Goal: Task Accomplishment & Management: Manage account settings

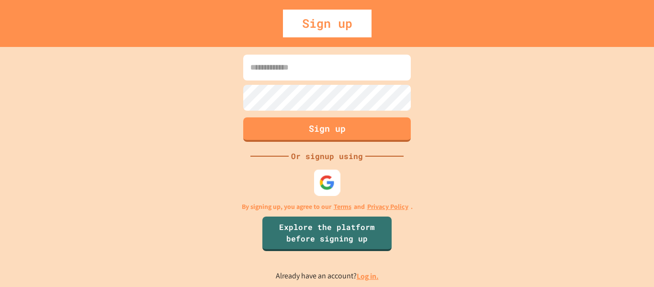
click at [320, 180] on img at bounding box center [328, 182] width 16 height 16
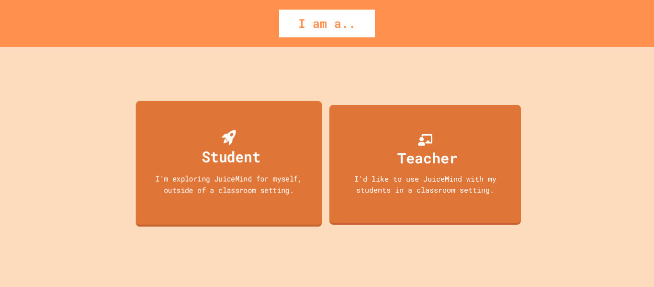
click at [251, 171] on div "Student I'm exploring JuiceMind for myself, outside of a classroom setting." at bounding box center [229, 164] width 186 height 126
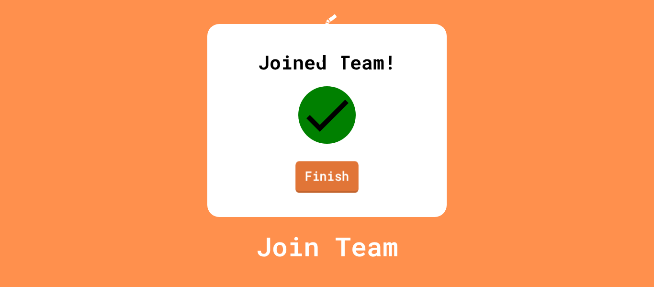
click at [308, 193] on link "Finish" at bounding box center [327, 177] width 63 height 32
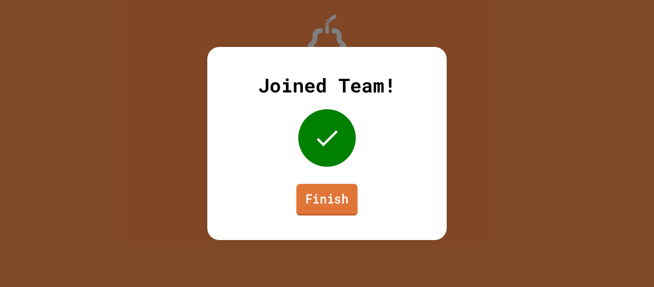
click at [317, 215] on link "Finish" at bounding box center [327, 200] width 61 height 32
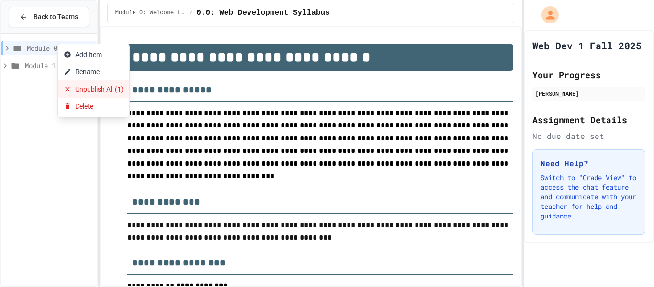
click at [92, 83] on button "Unpublish All (1)" at bounding box center [93, 88] width 71 height 17
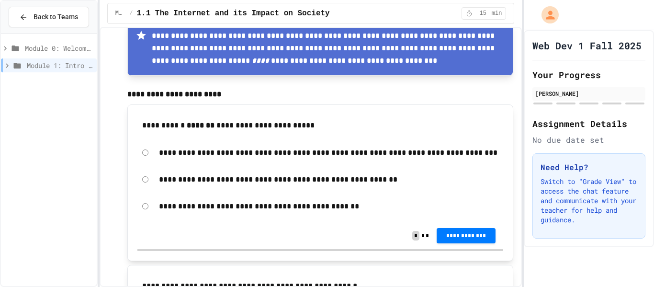
scroll to position [1919, 0]
